Goal: Contribute content

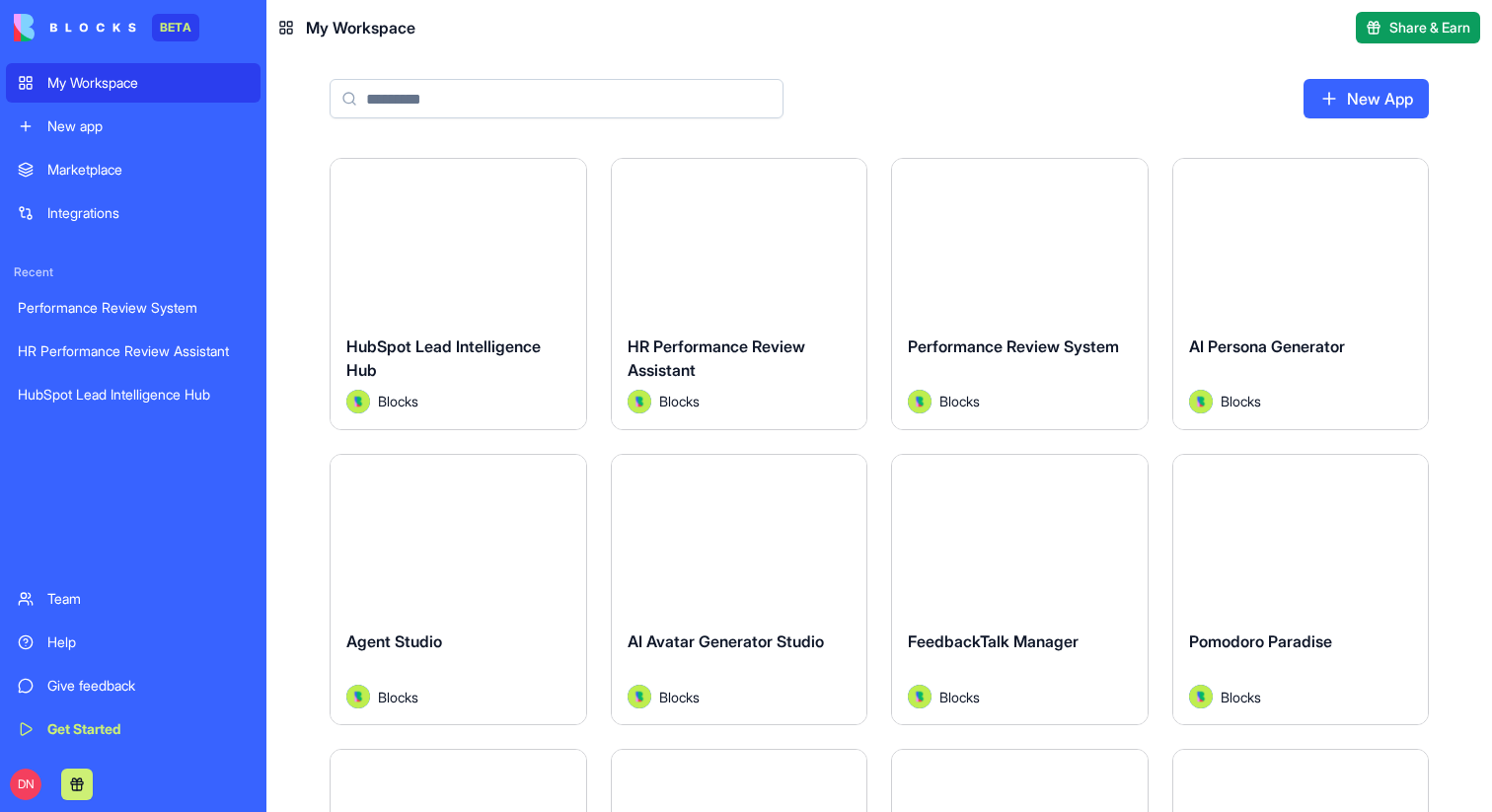
click at [458, 249] on button "Launch" at bounding box center [458, 238] width 148 height 39
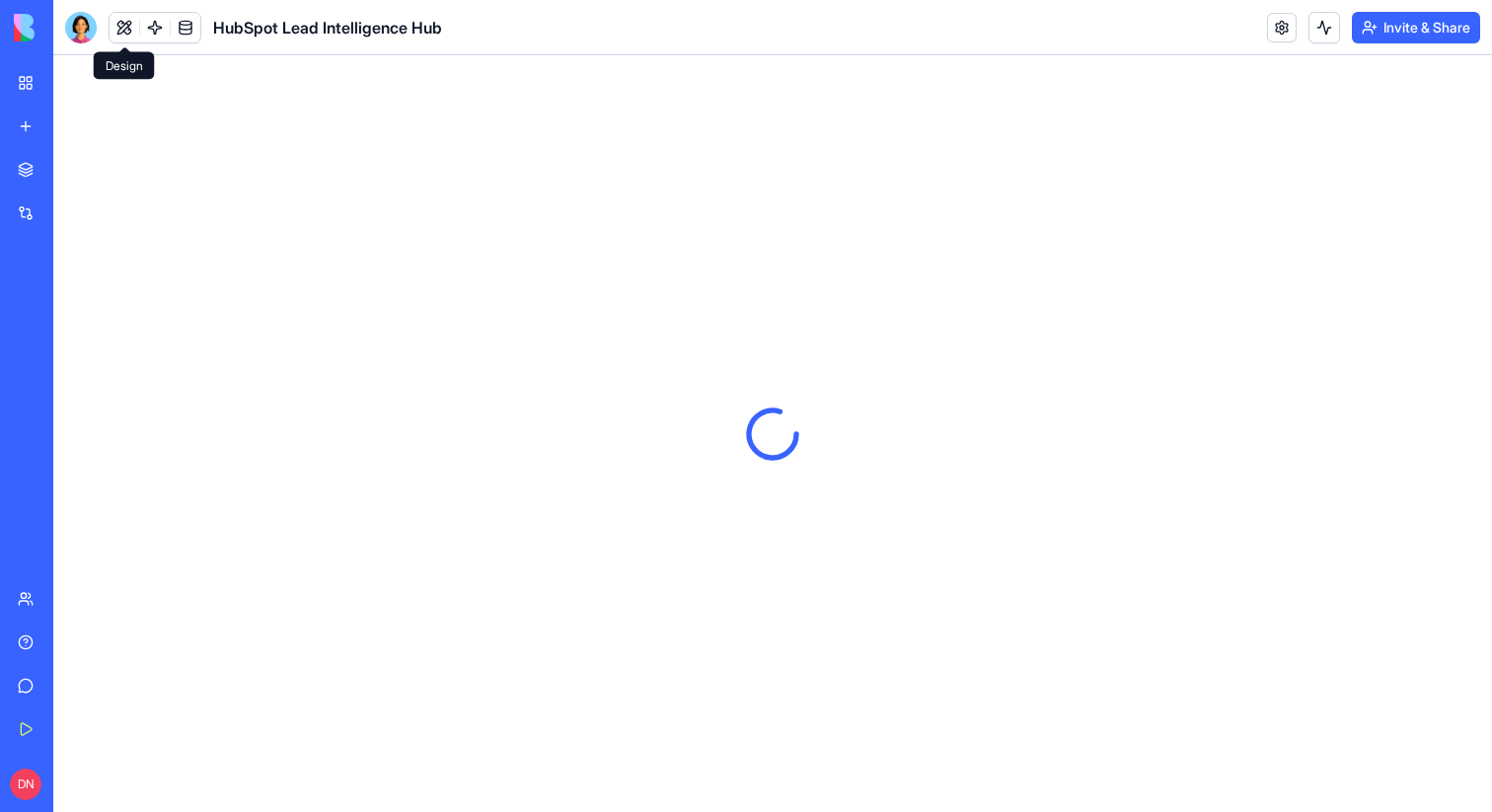
click at [117, 29] on button at bounding box center [125, 28] width 30 height 30
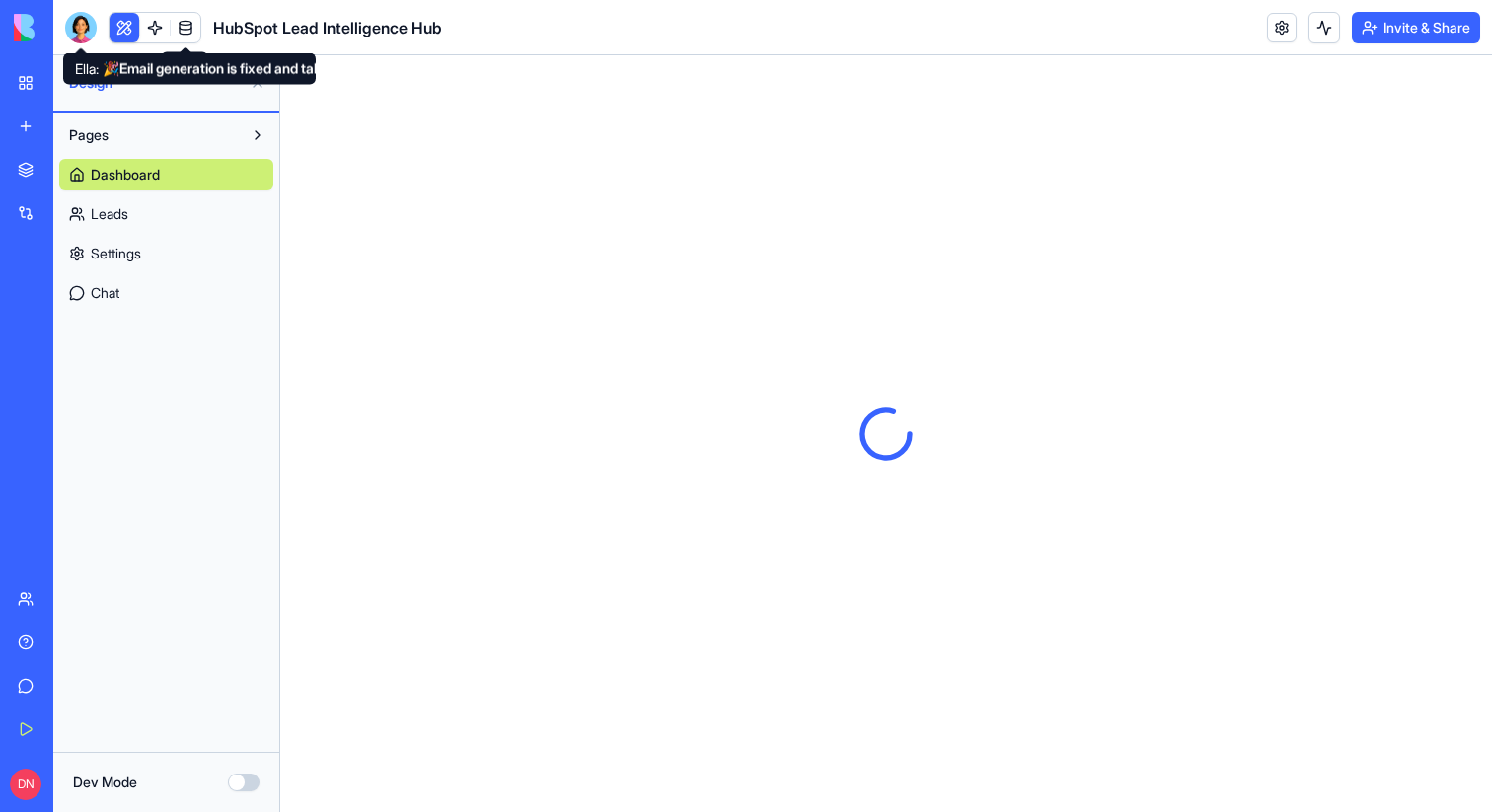
click at [79, 18] on div at bounding box center [81, 28] width 32 height 32
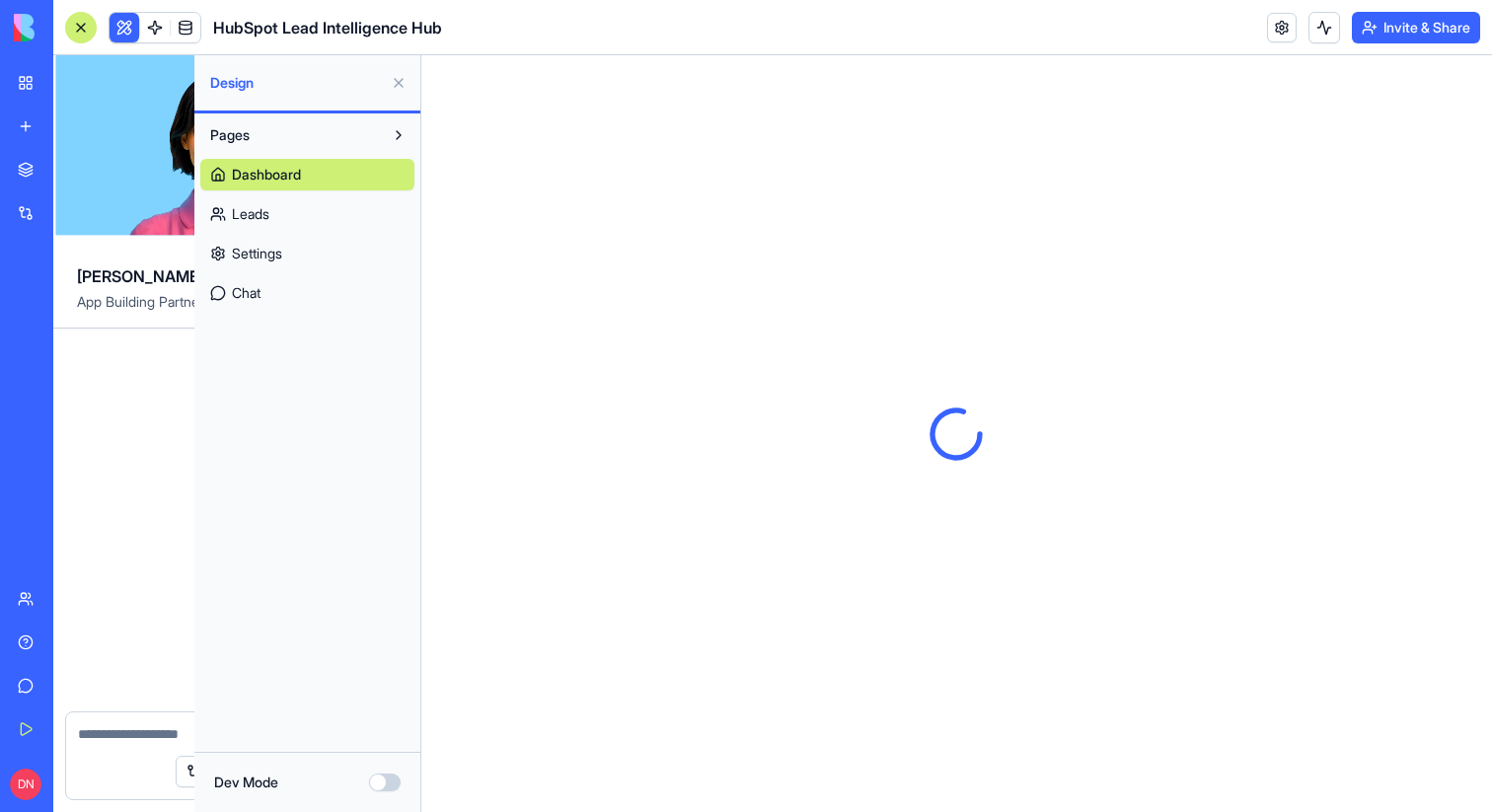
scroll to position [3996, 0]
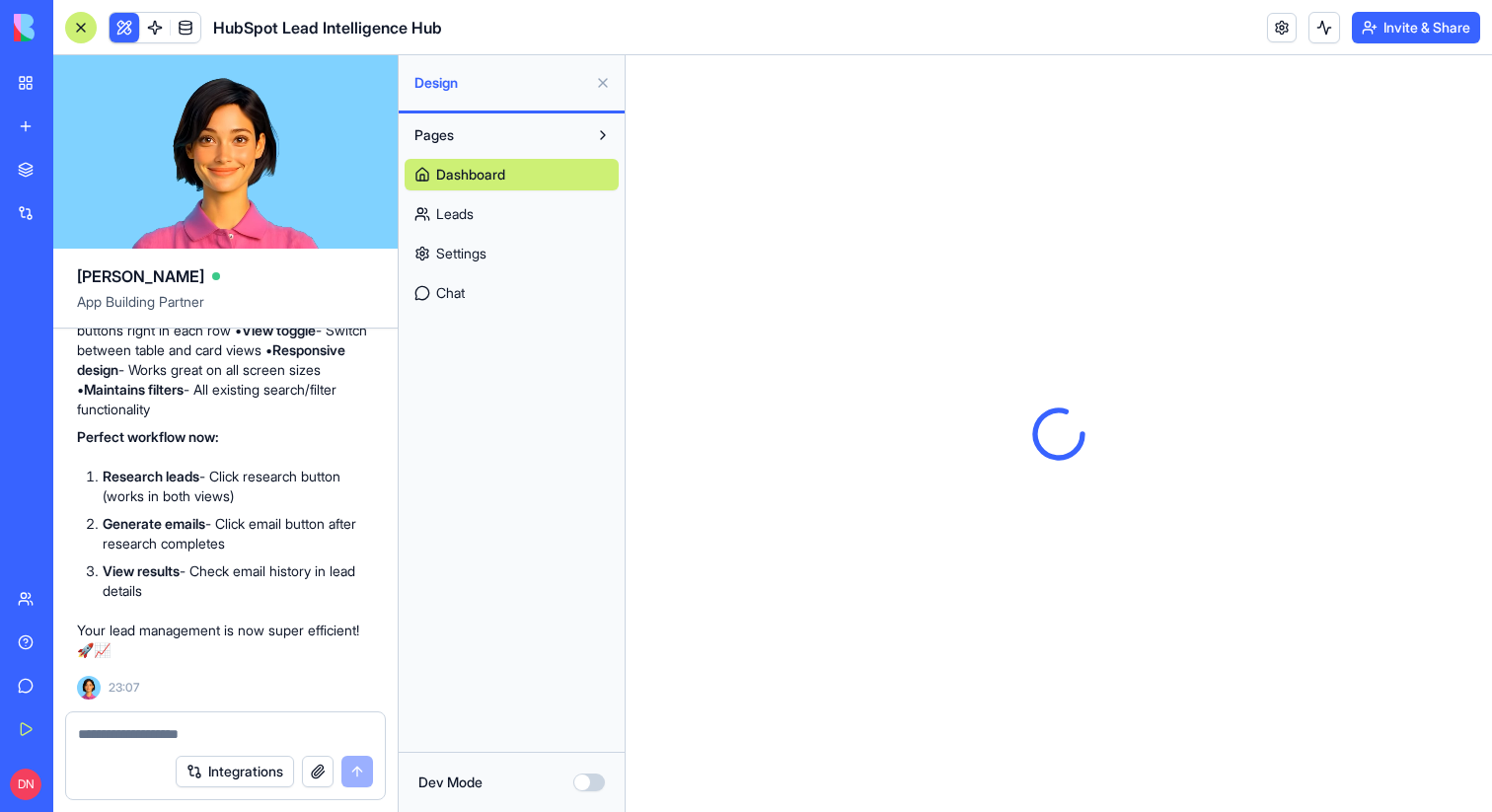
click at [233, 734] on textarea at bounding box center [225, 734] width 295 height 20
type textarea "*"
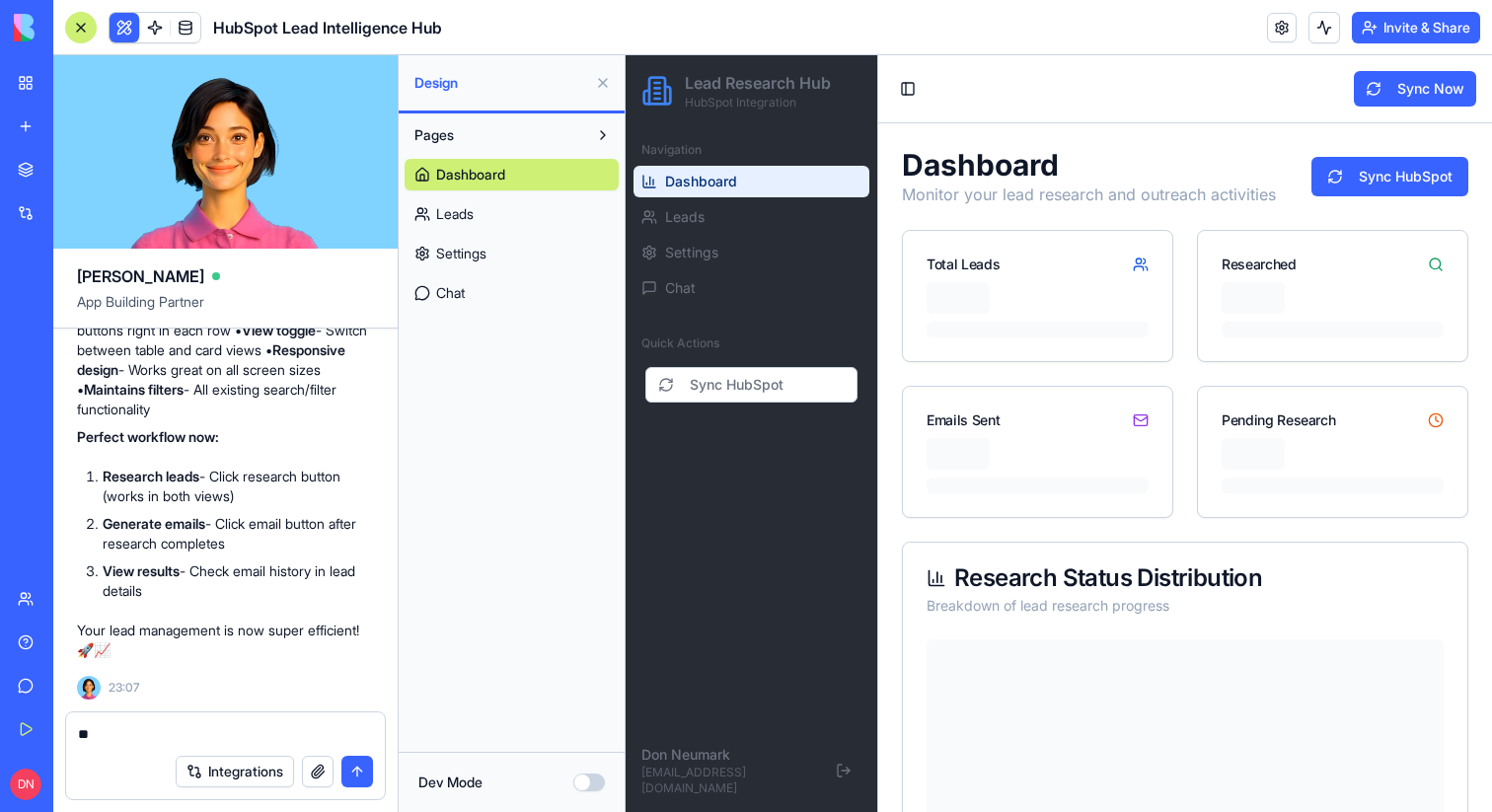
type textarea "***"
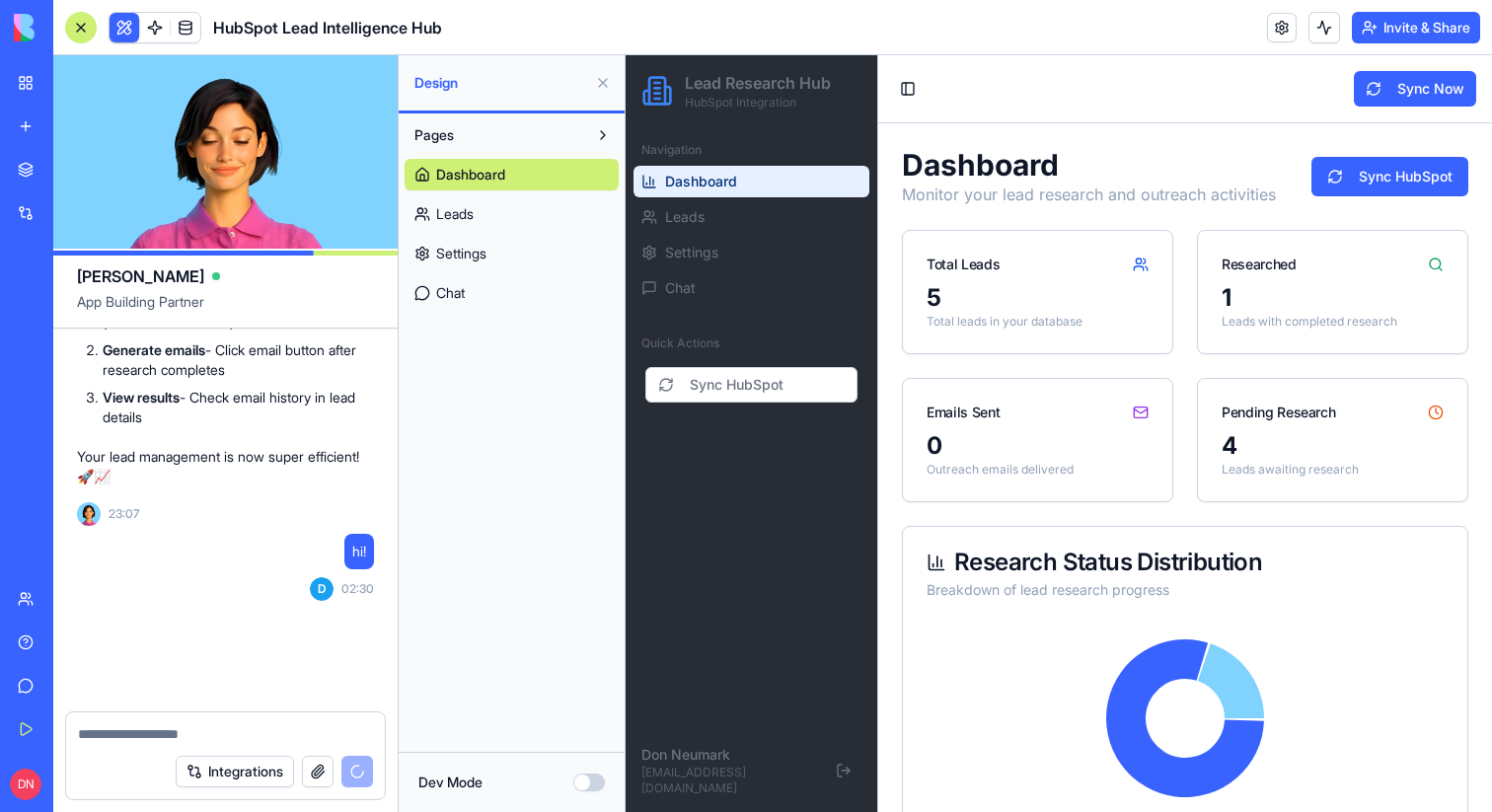
scroll to position [4386, 0]
